Goal: Check status: Check status

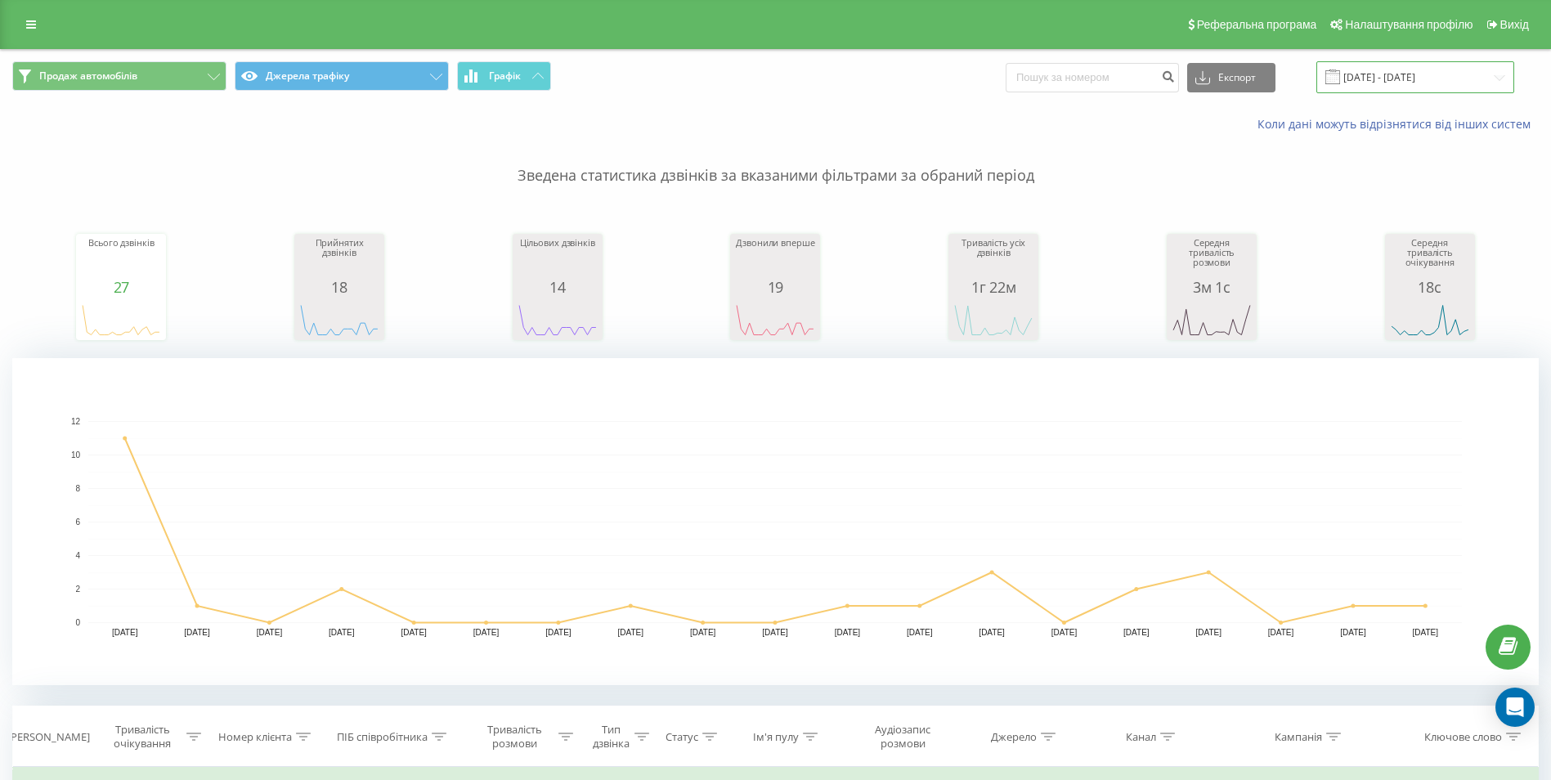
click at [1429, 80] on input "01.08.2025 - 19.08.2025" at bounding box center [1416, 77] width 198 height 32
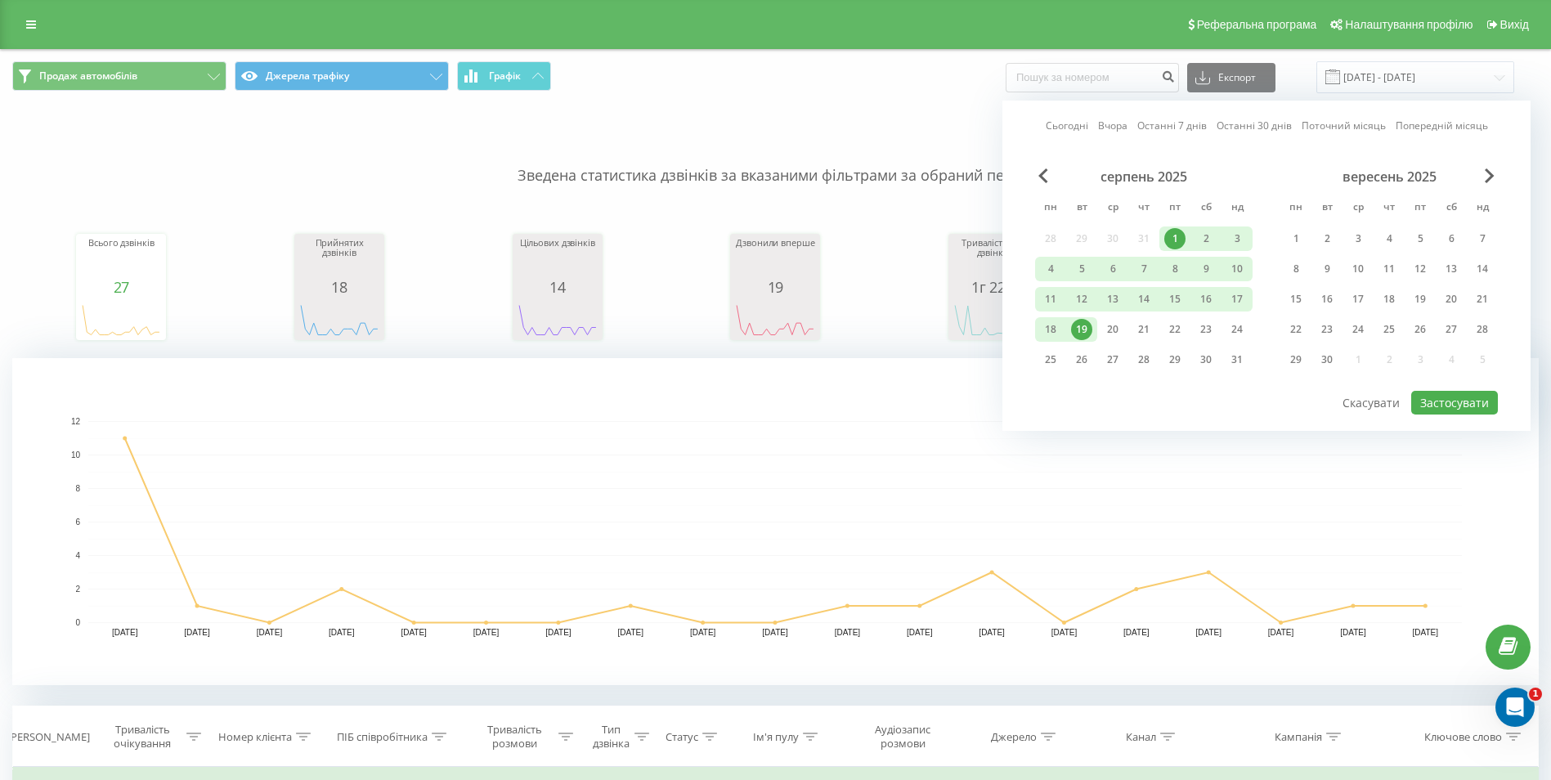
click at [1172, 235] on div "1" at bounding box center [1175, 238] width 21 height 21
click at [1107, 330] on div "20" at bounding box center [1112, 329] width 21 height 21
click at [1442, 402] on button "Застосувати" at bounding box center [1455, 403] width 87 height 24
type input "[DATE] - [DATE]"
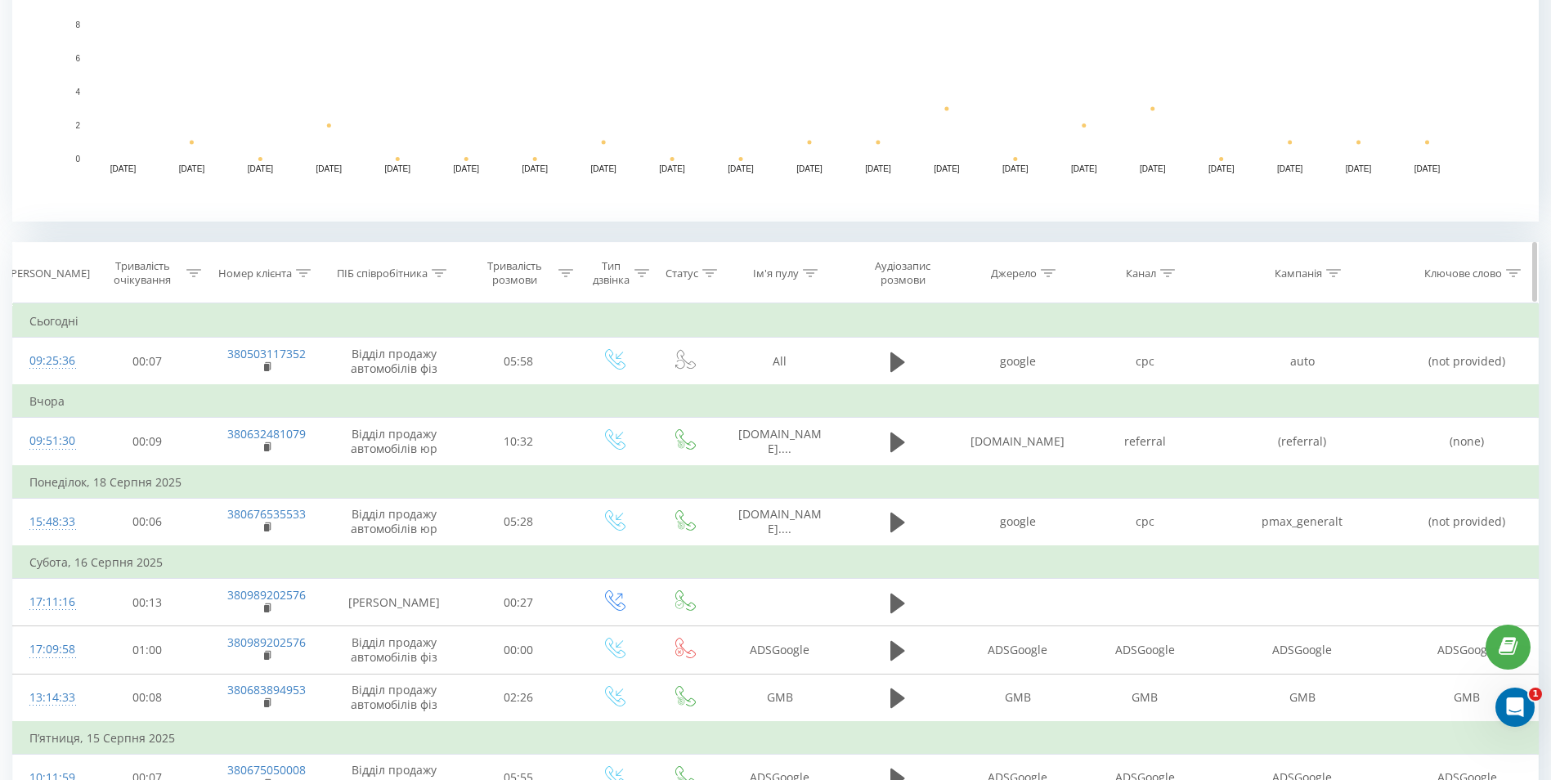
scroll to position [491, 0]
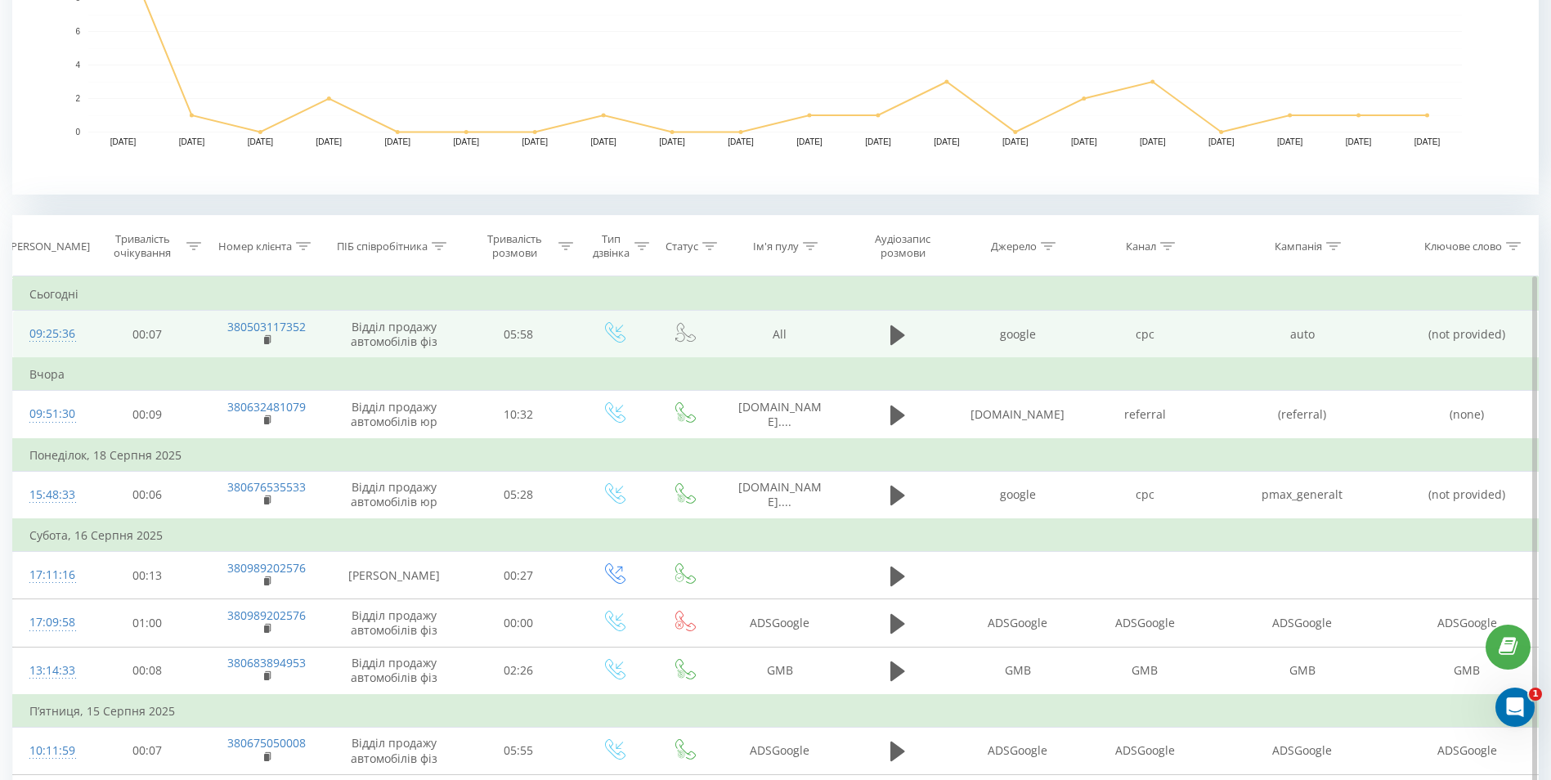
click at [45, 329] on div "09:25:36" at bounding box center [50, 334] width 43 height 32
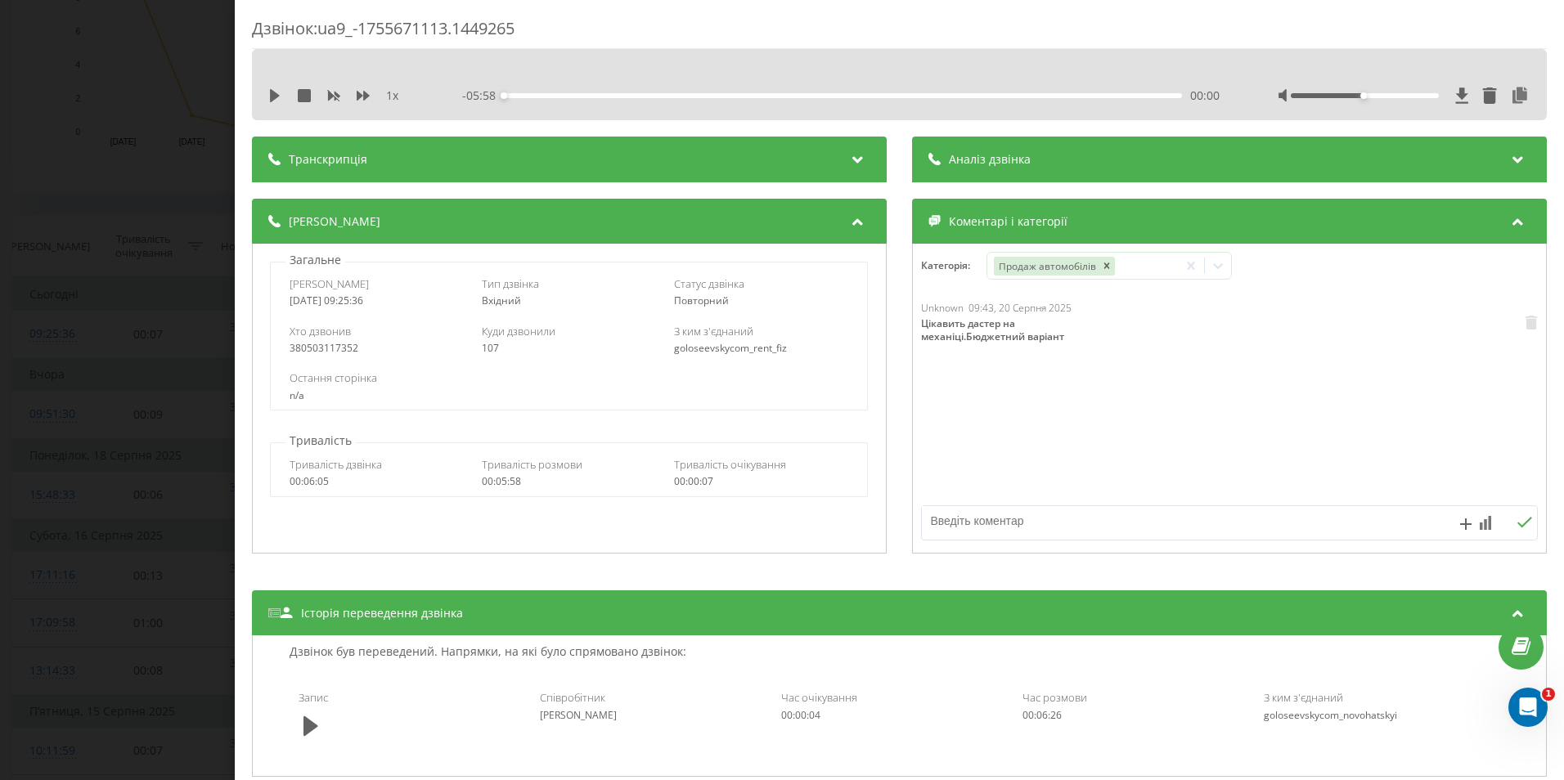
click at [56, 352] on div "Дзвінок : ua9_-1755671113.1449265 1 x - 05:58 00:00 00:00 Транскрипція Для AI-а…" at bounding box center [782, 390] width 1564 height 780
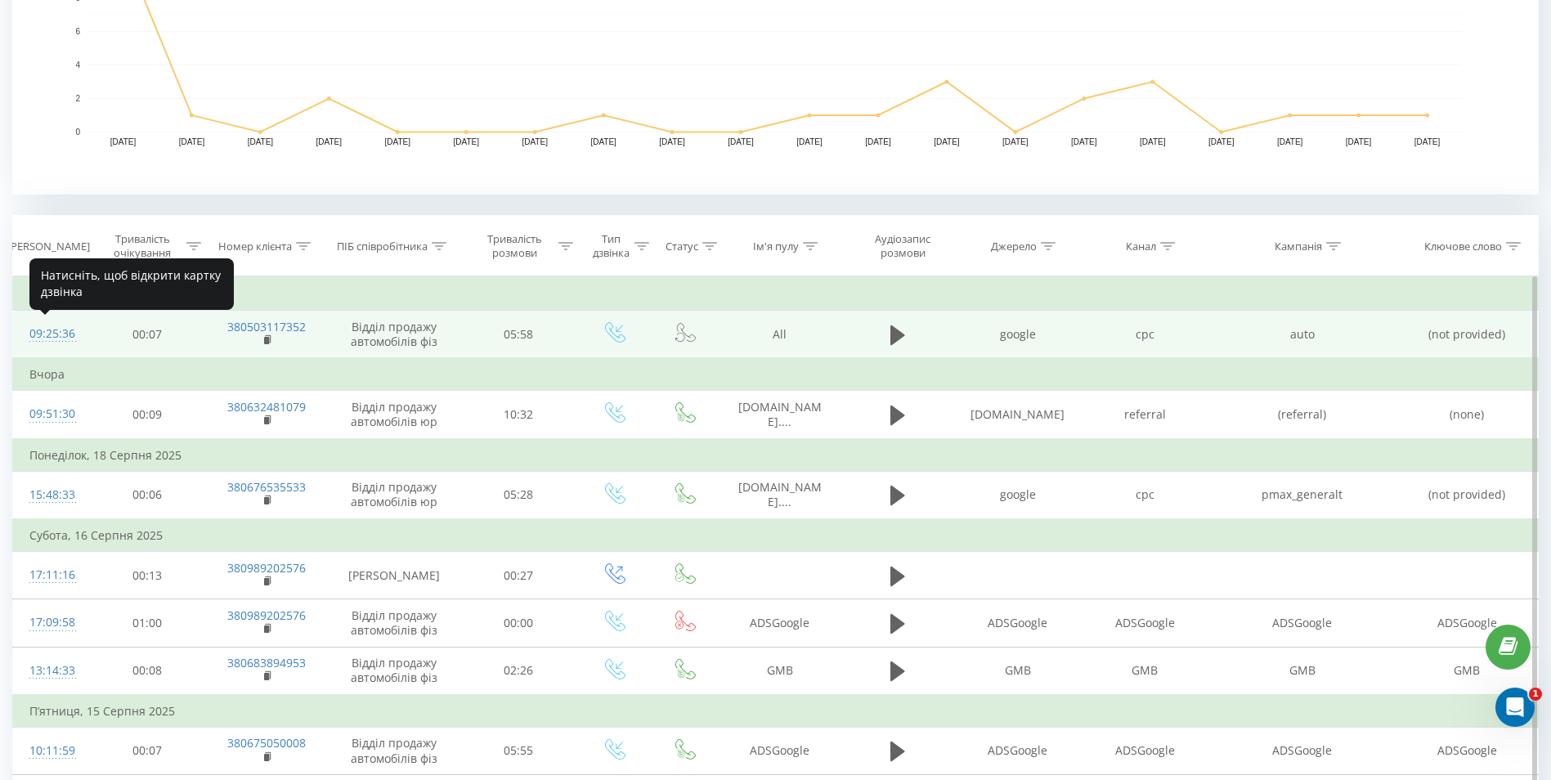
click at [65, 330] on div "09:25:36" at bounding box center [50, 334] width 43 height 32
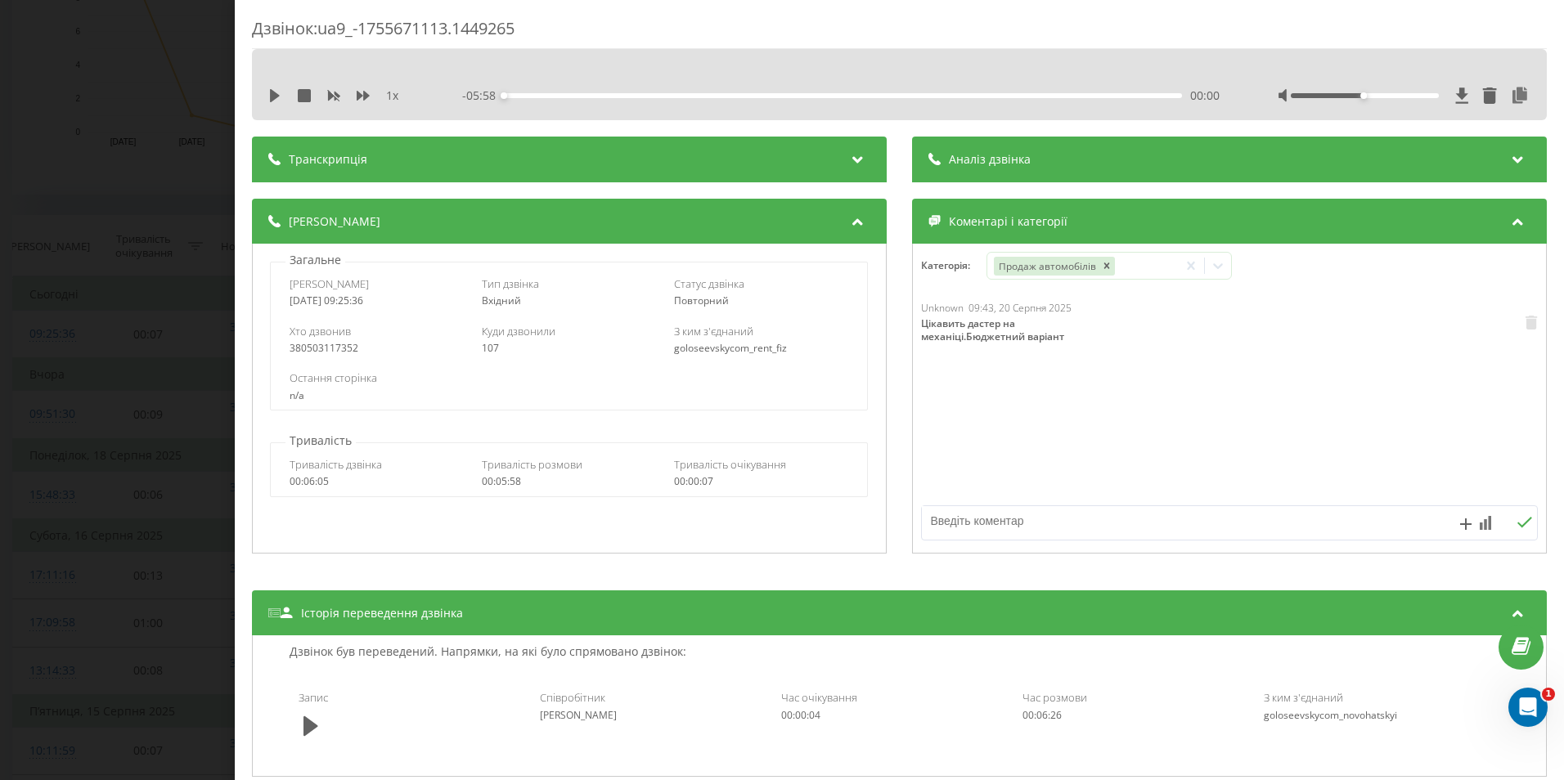
click at [1255, 517] on textarea at bounding box center [1168, 520] width 492 height 29
click at [191, 82] on div "Дзвінок : ua9_-1755671113.1449265 1 x - 05:58 00:00 00:00 Транскрипція Для AI-а…" at bounding box center [782, 390] width 1564 height 780
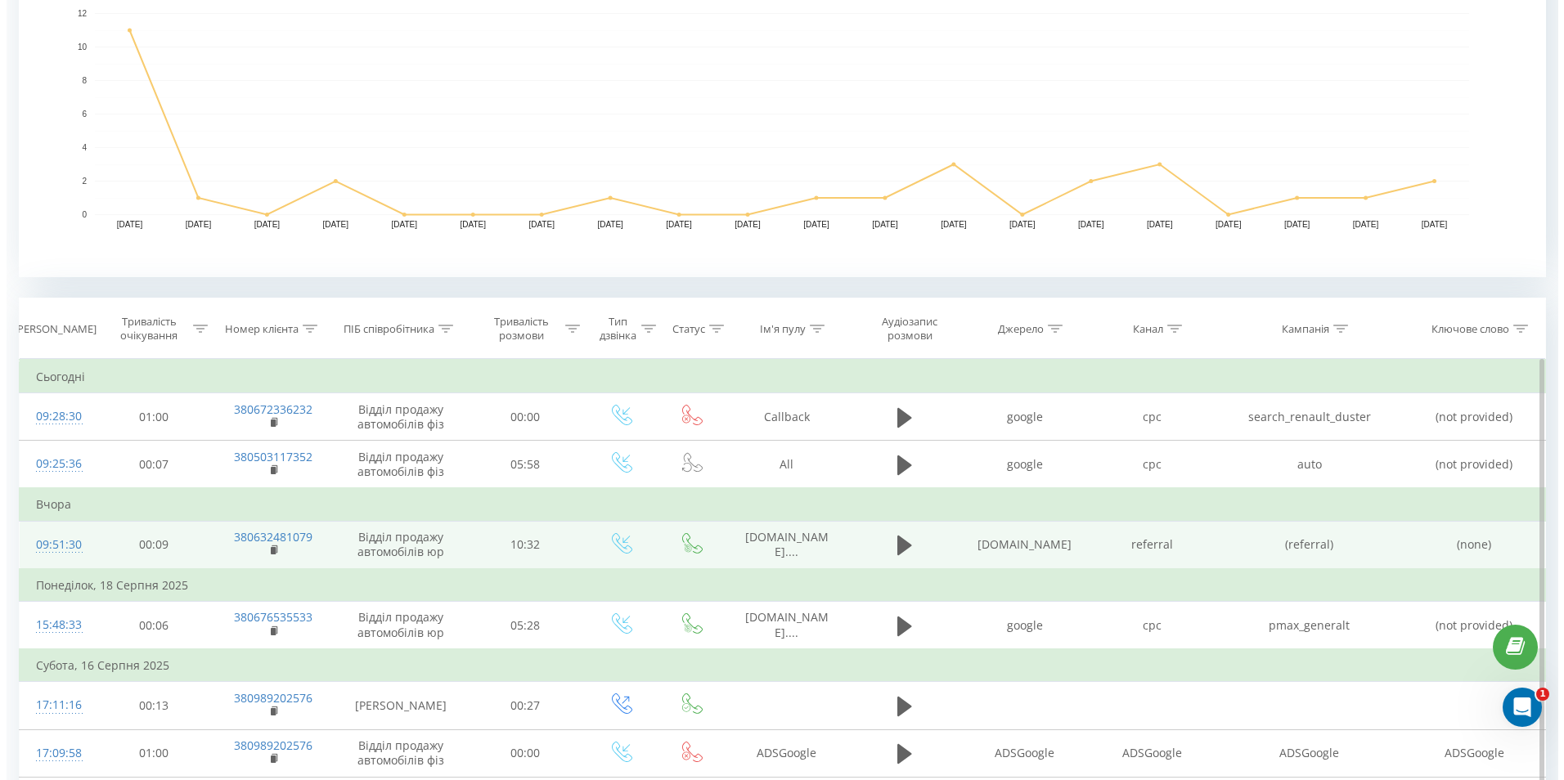
scroll to position [409, 0]
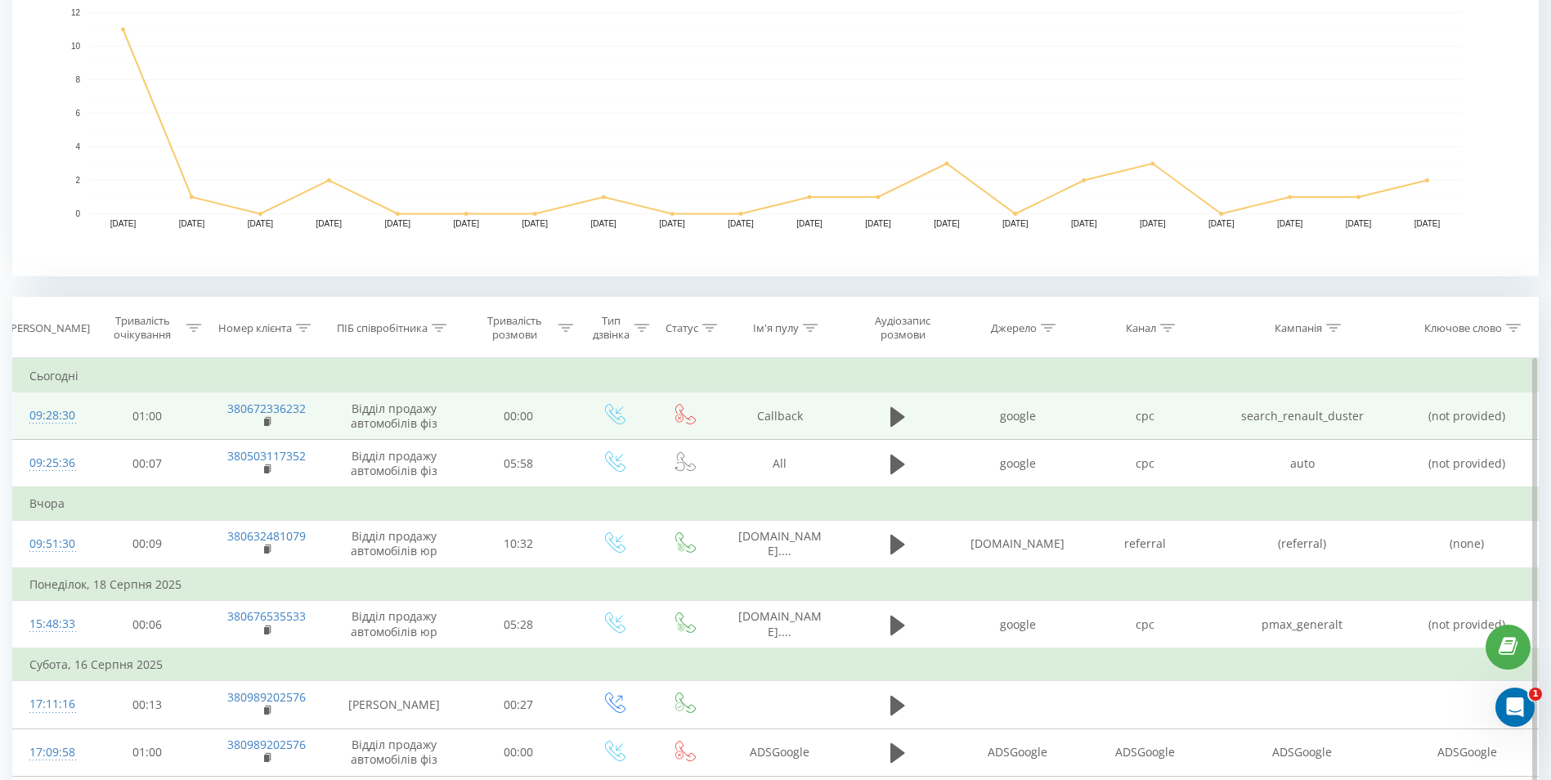
click at [52, 411] on div "09:28:30" at bounding box center [50, 416] width 43 height 32
